Goal: Participate in discussion

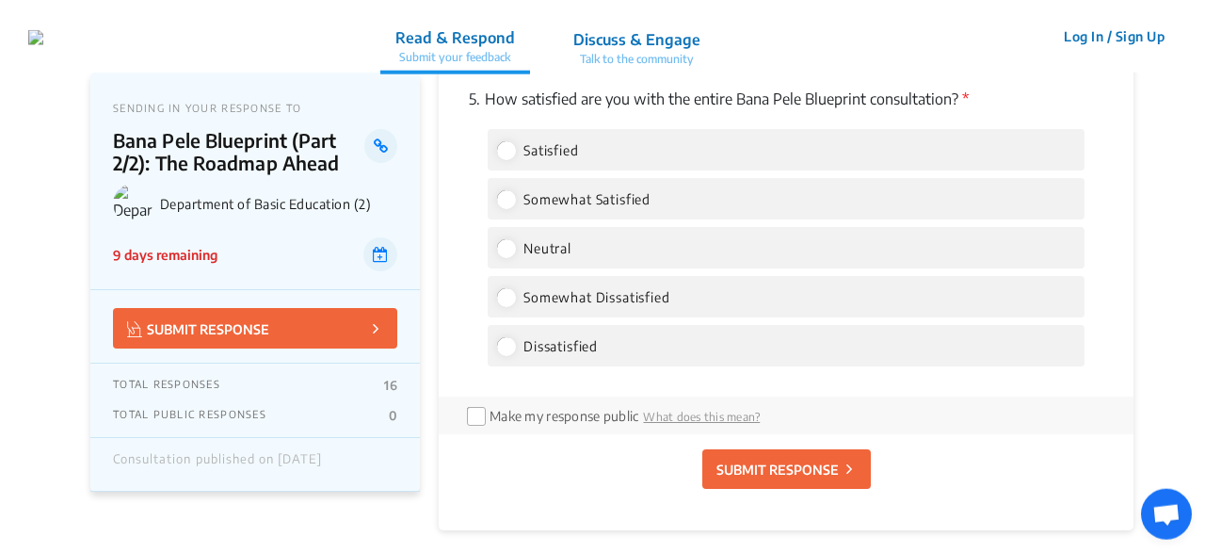
scroll to position [4064, 0]
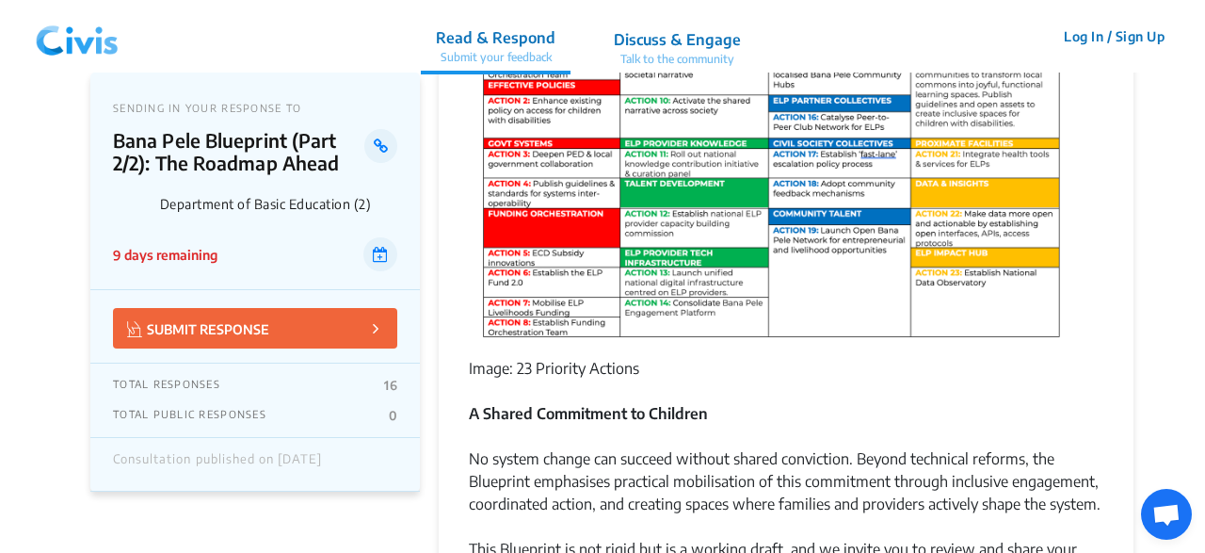
scroll to position [1664, 0]
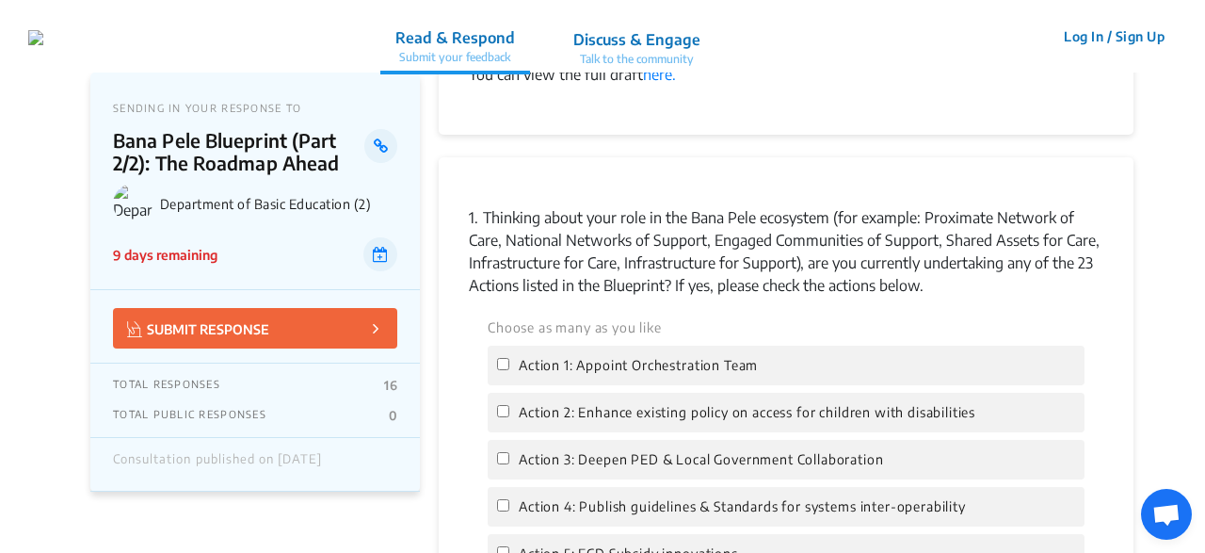
click at [700, 38] on p "Discuss & Engage" at bounding box center [636, 39] width 127 height 23
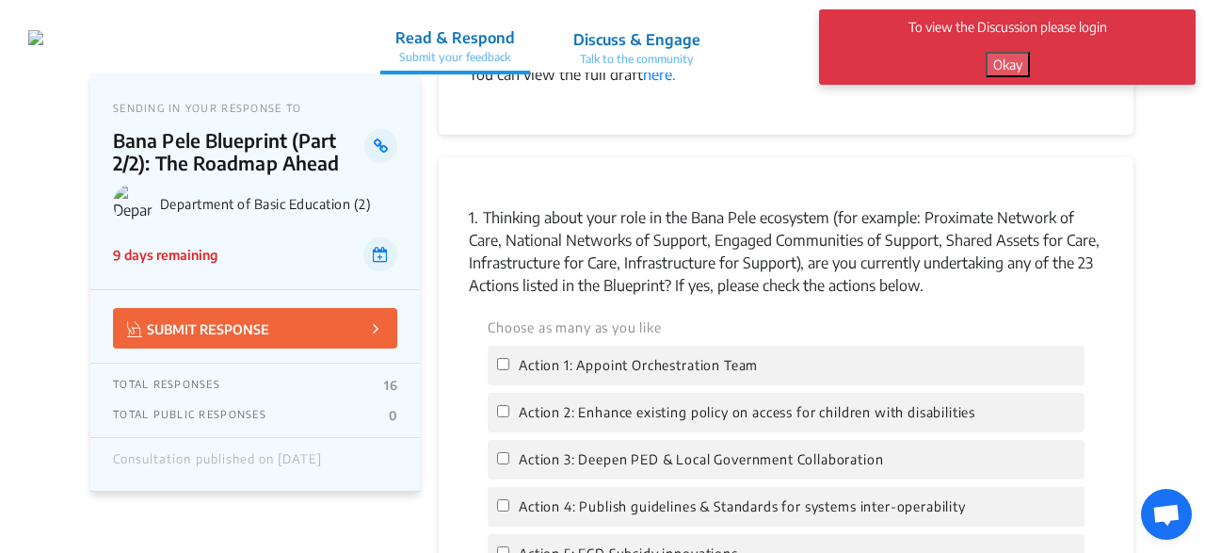
click at [714, 86] on div "You can view the full draft here." at bounding box center [786, 62] width 635 height 45
click at [1005, 63] on button "Okay" at bounding box center [1008, 64] width 44 height 25
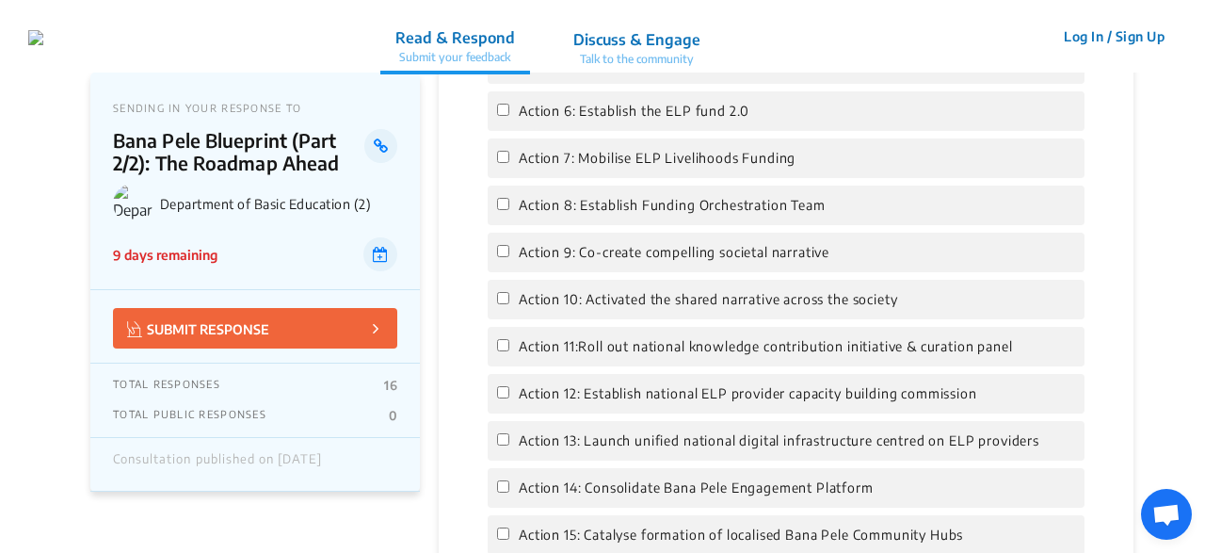
scroll to position [2056, 0]
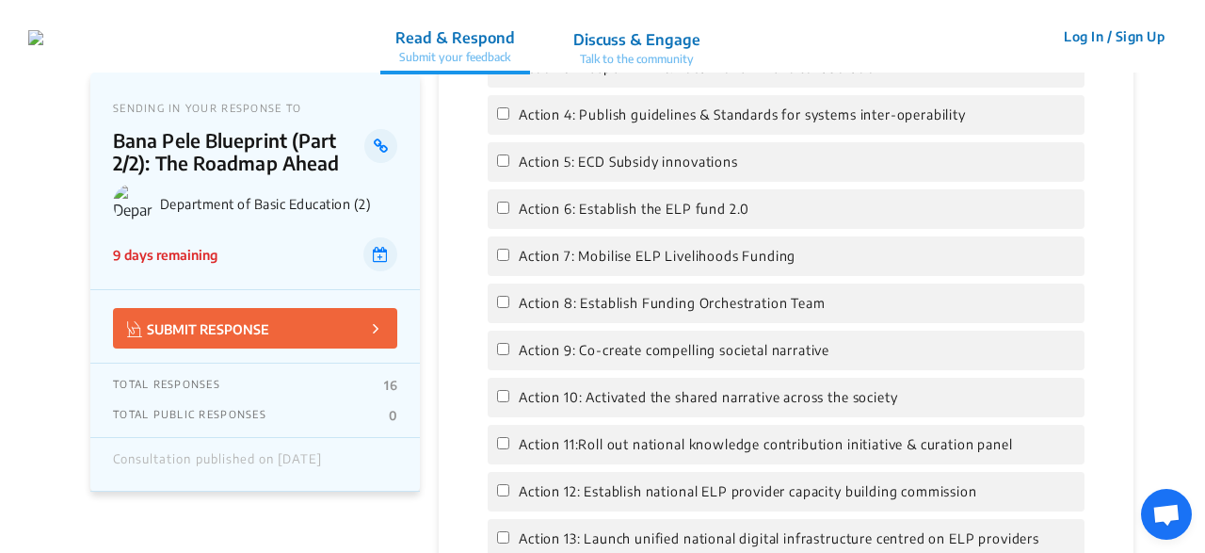
click at [784, 266] on span "Action 7: Mobilise ELP Livelihoods Funding" at bounding box center [657, 256] width 277 height 21
click at [509, 261] on input "Action 7: Mobilise ELP Livelihoods Funding" at bounding box center [503, 255] width 12 height 12
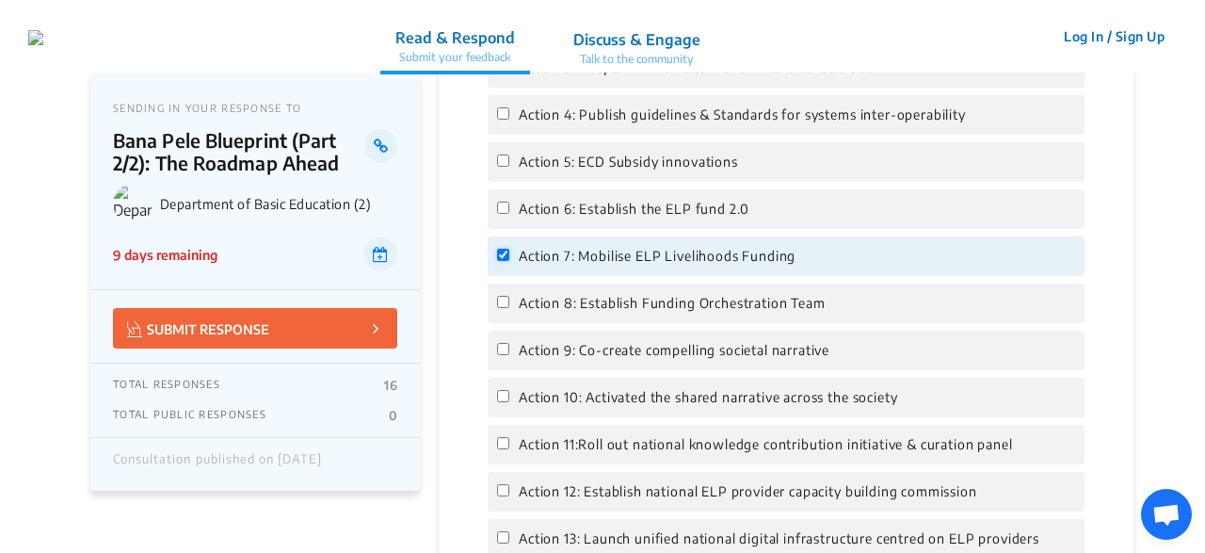
click at [506, 261] on input "Action 7: Mobilise ELP Livelihoods Funding" at bounding box center [503, 255] width 12 height 12
checkbox input "false"
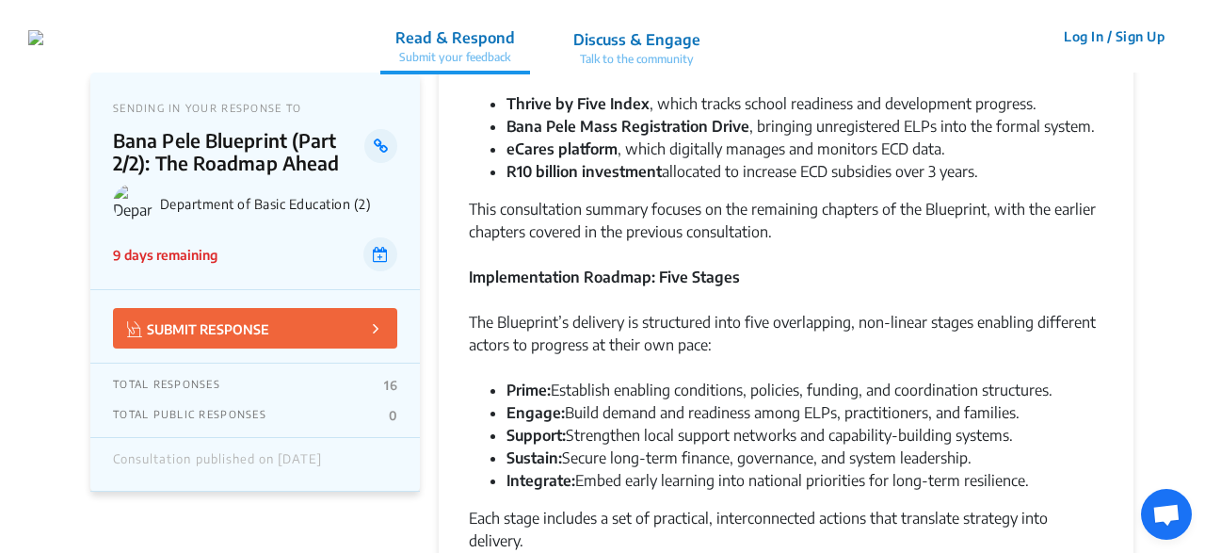
scroll to position [0, 0]
